Goal: Subscribe to service/newsletter

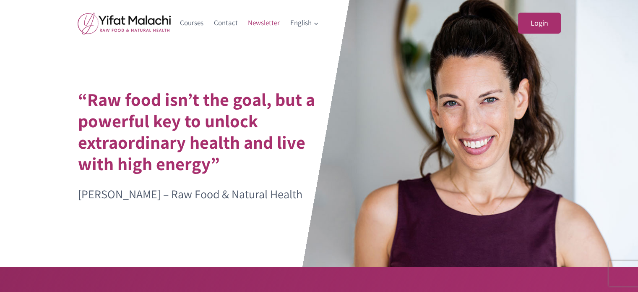
click at [265, 20] on link "Newsletter" at bounding box center [264, 23] width 42 height 20
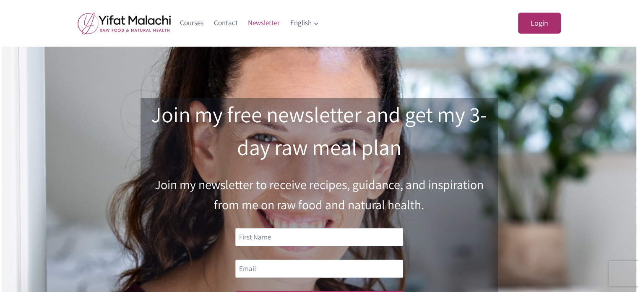
click at [229, 19] on link "Contact" at bounding box center [225, 23] width 34 height 20
